Goal: Task Accomplishment & Management: Manage account settings

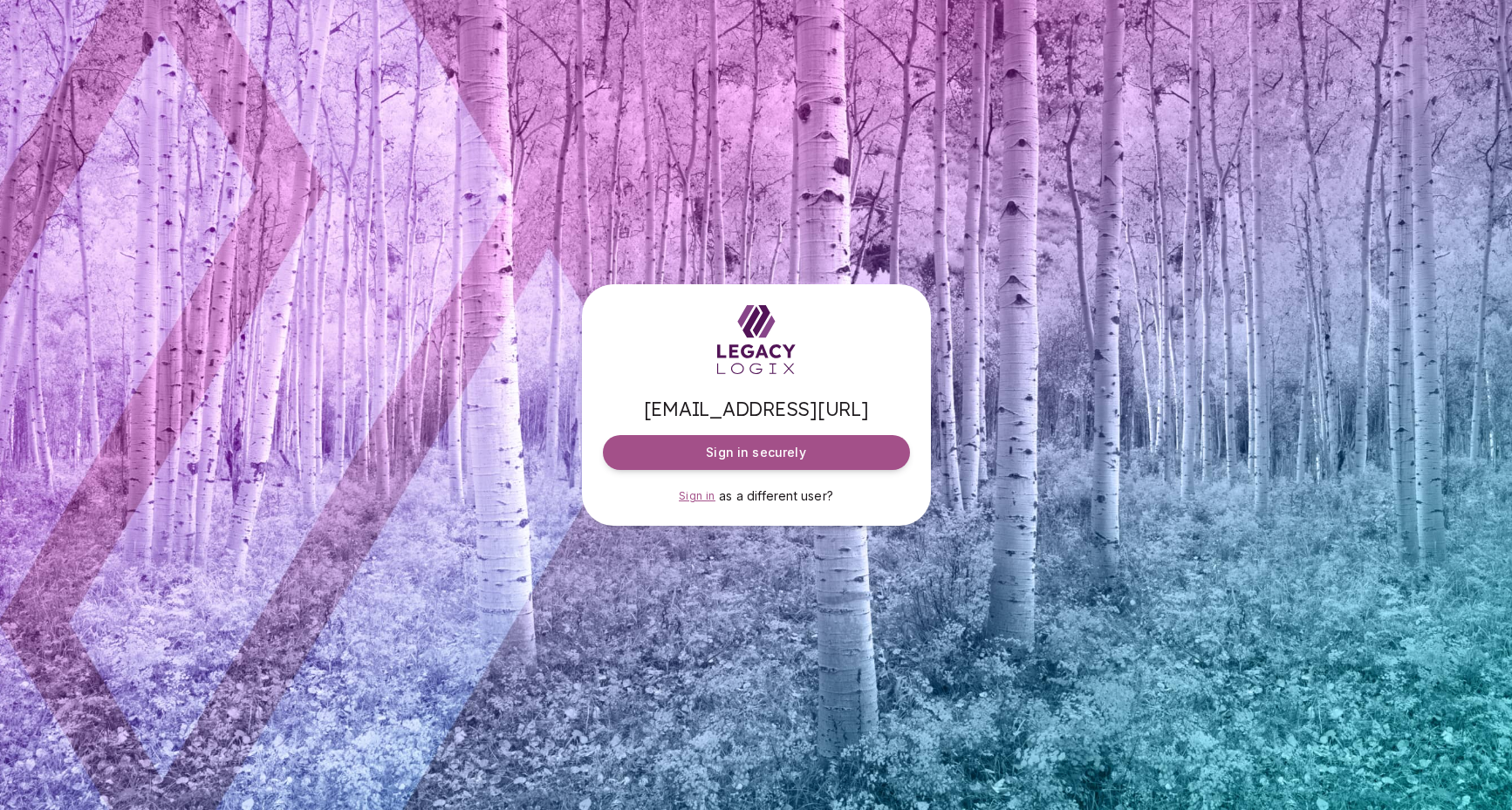
click at [691, 497] on span "Sign in" at bounding box center [696, 496] width 36 height 13
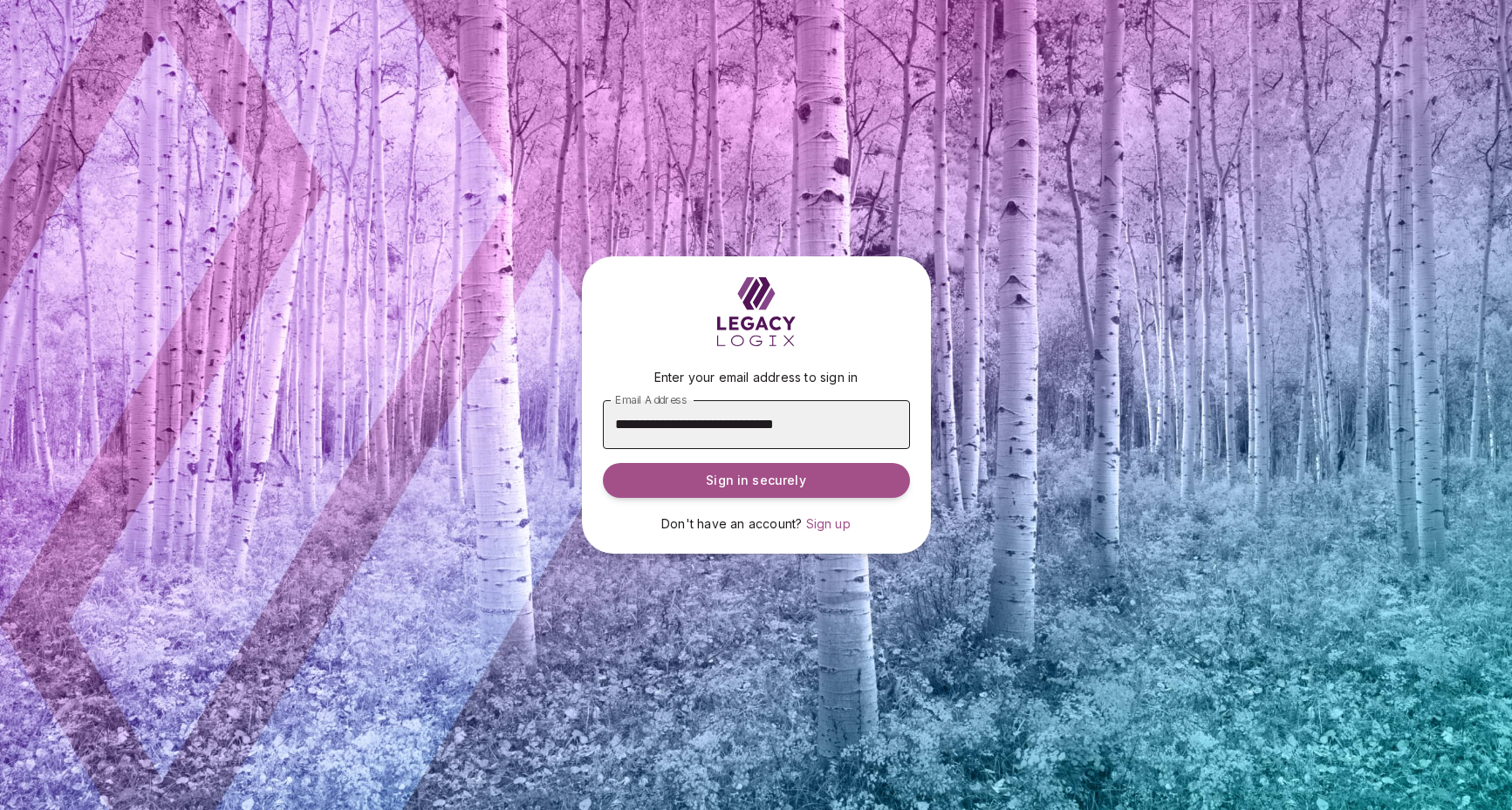
click at [713, 424] on input "**********" at bounding box center [756, 425] width 307 height 48
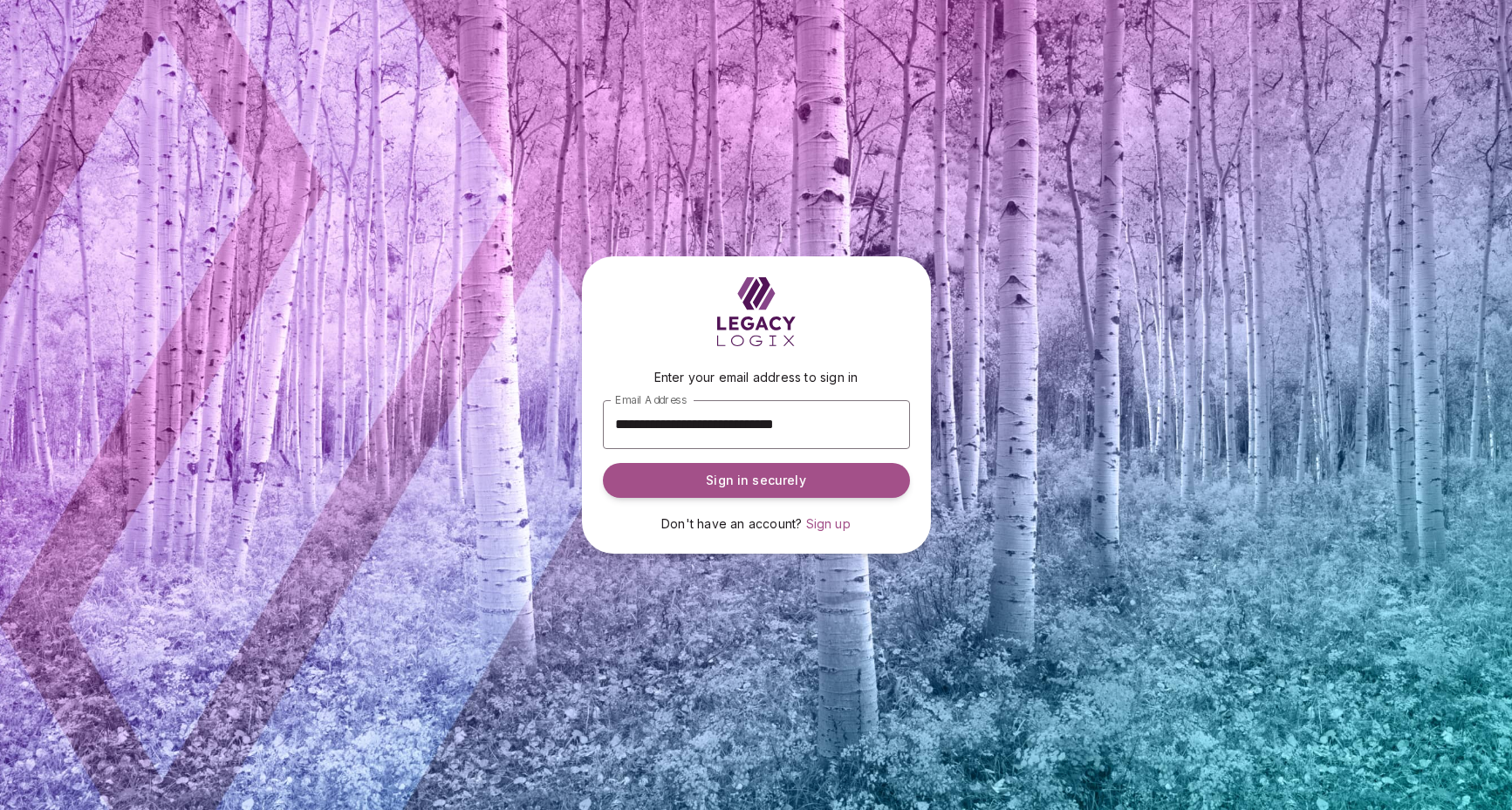
type input "**********"
click at [749, 481] on span "Sign in securely" at bounding box center [755, 480] width 100 height 18
